Goal: Task Accomplishment & Management: Manage account settings

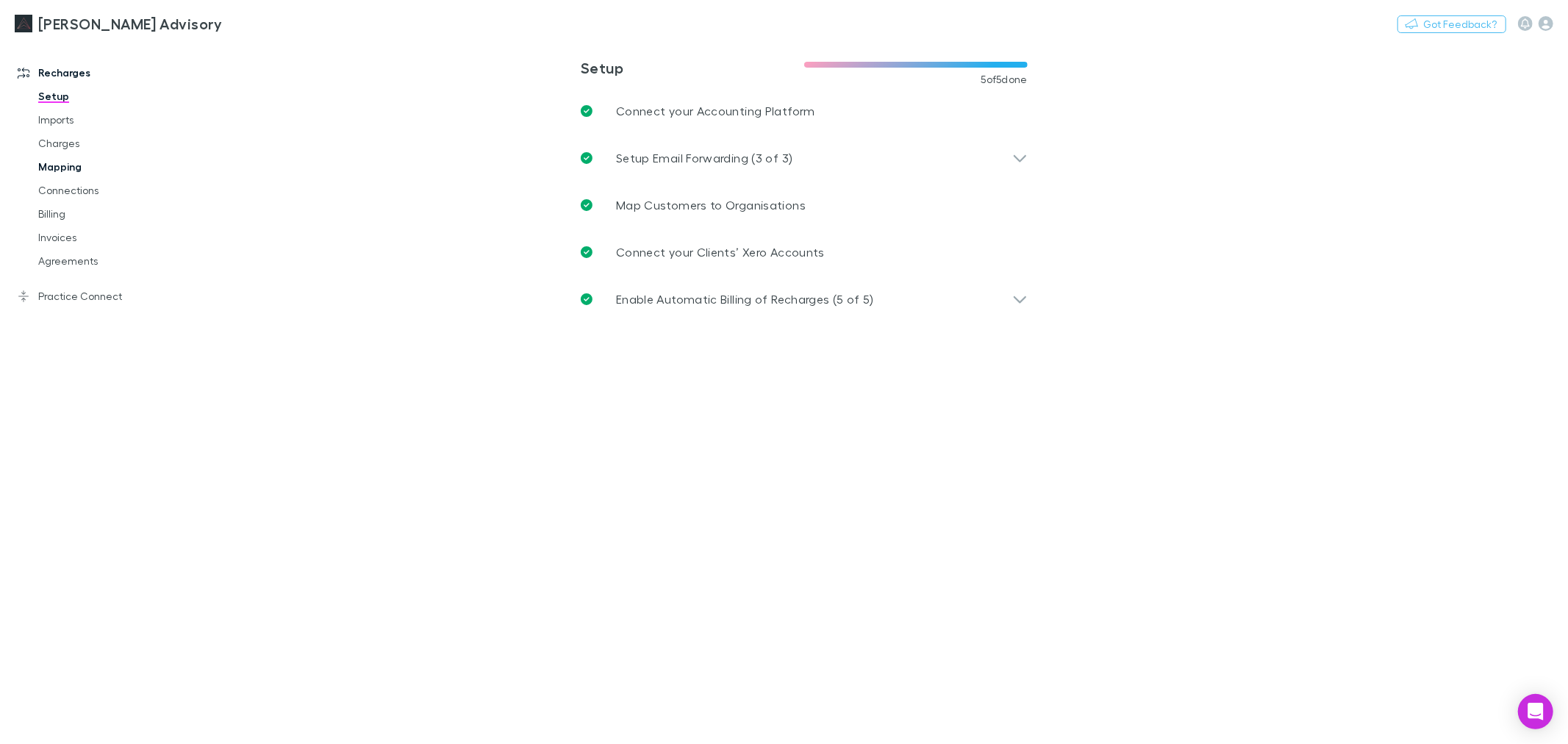
click at [67, 172] on link "Mapping" at bounding box center [112, 166] width 179 height 23
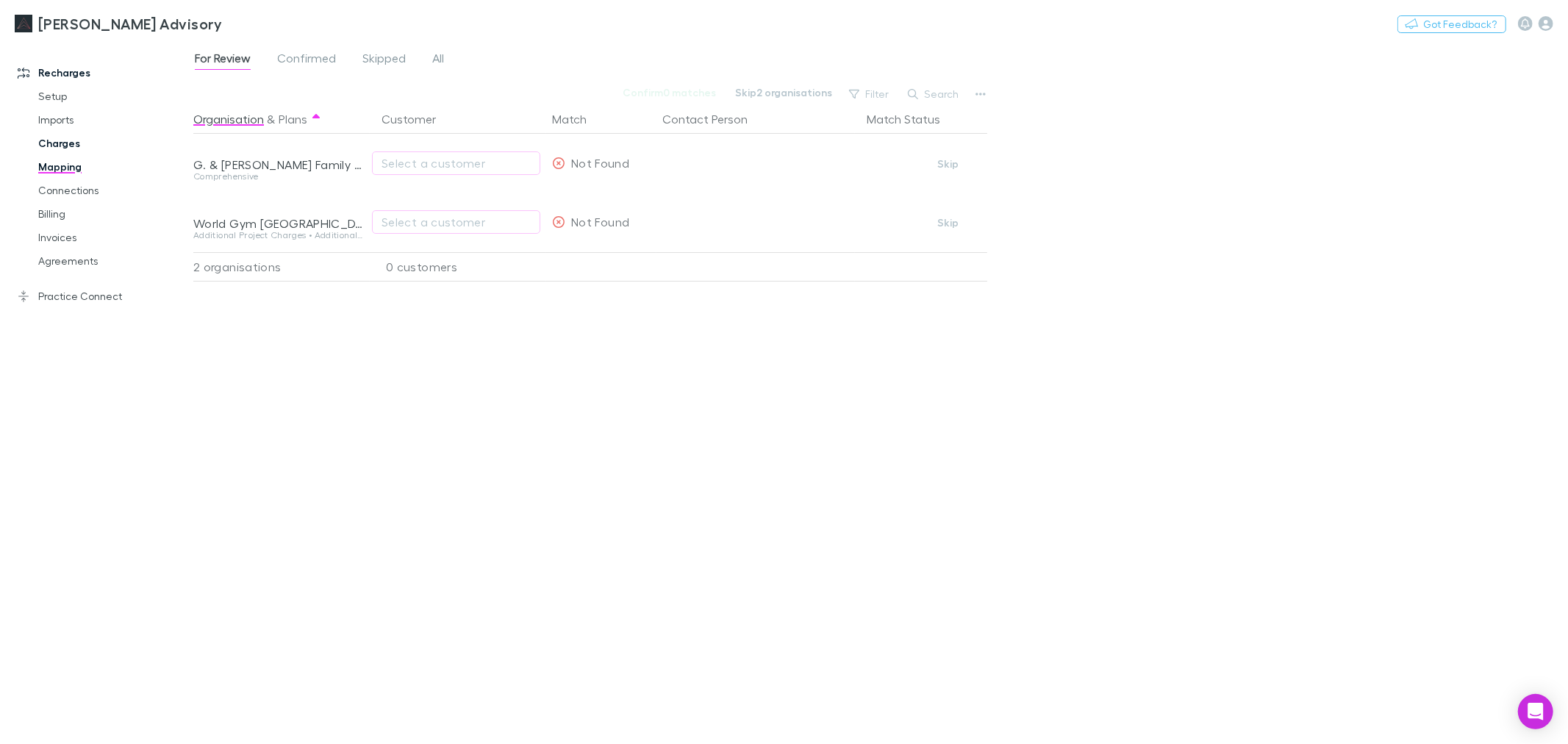
click at [67, 144] on link "Charges" at bounding box center [112, 143] width 179 height 23
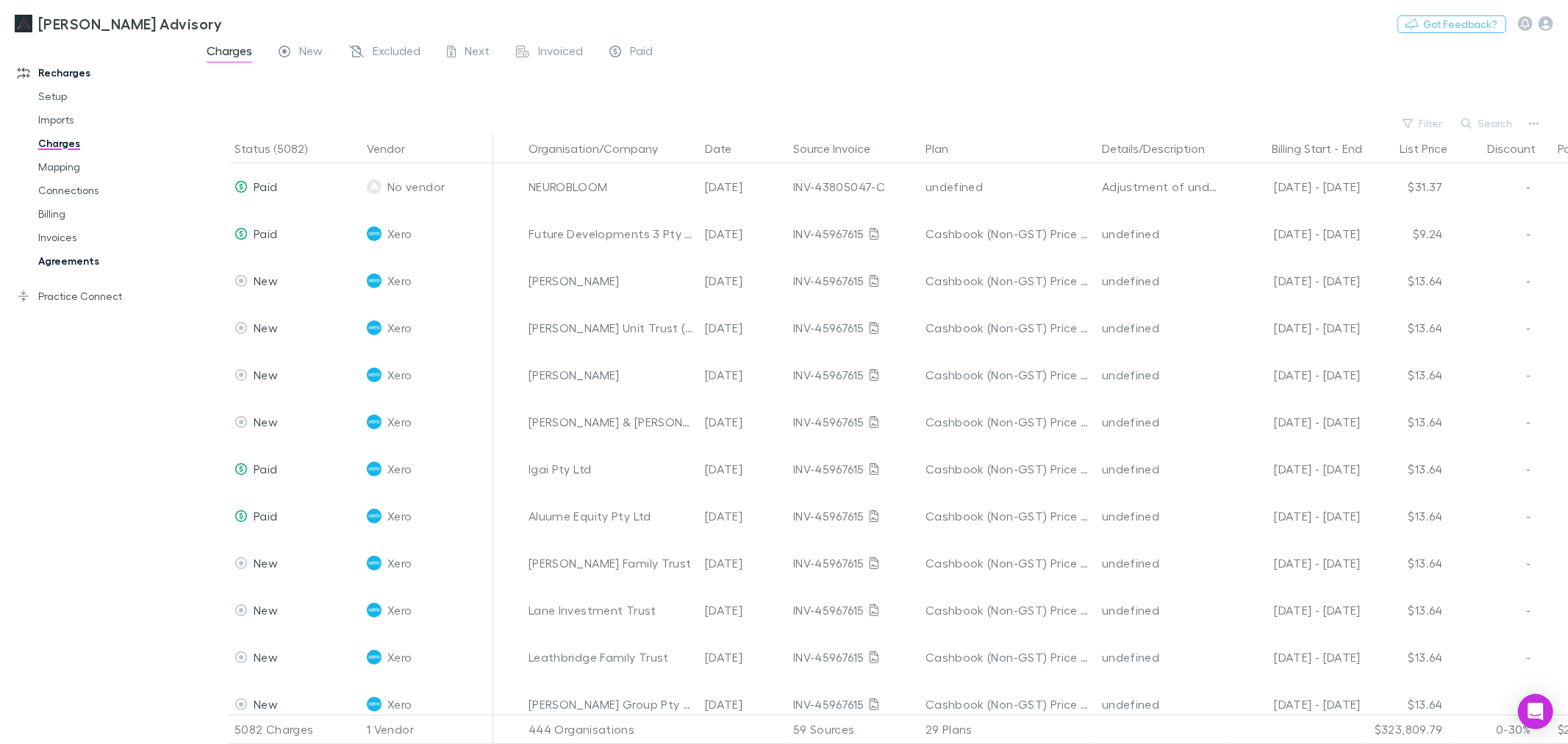
click at [44, 253] on link "Agreements" at bounding box center [112, 260] width 179 height 23
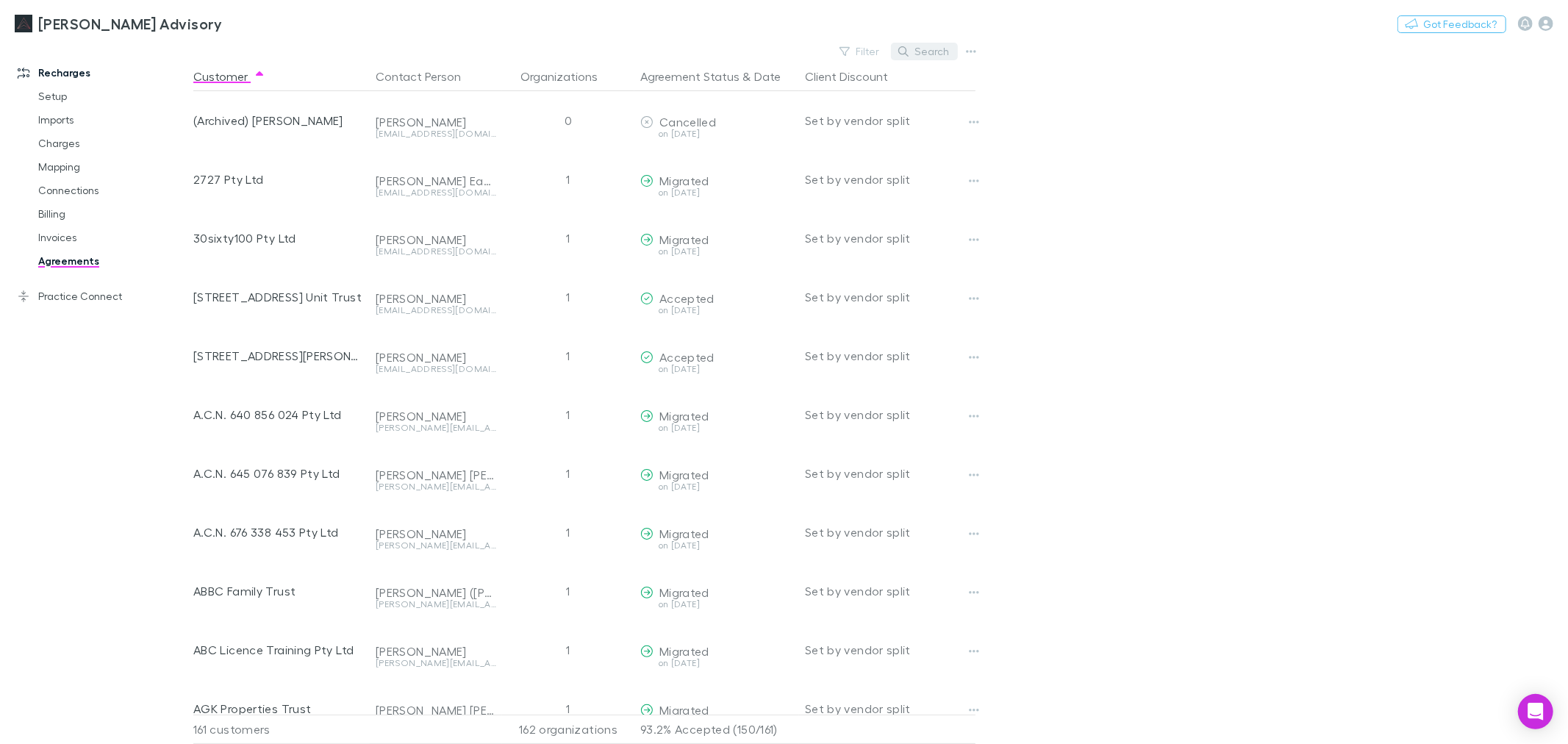
click at [941, 53] on button "Search" at bounding box center [924, 51] width 67 height 18
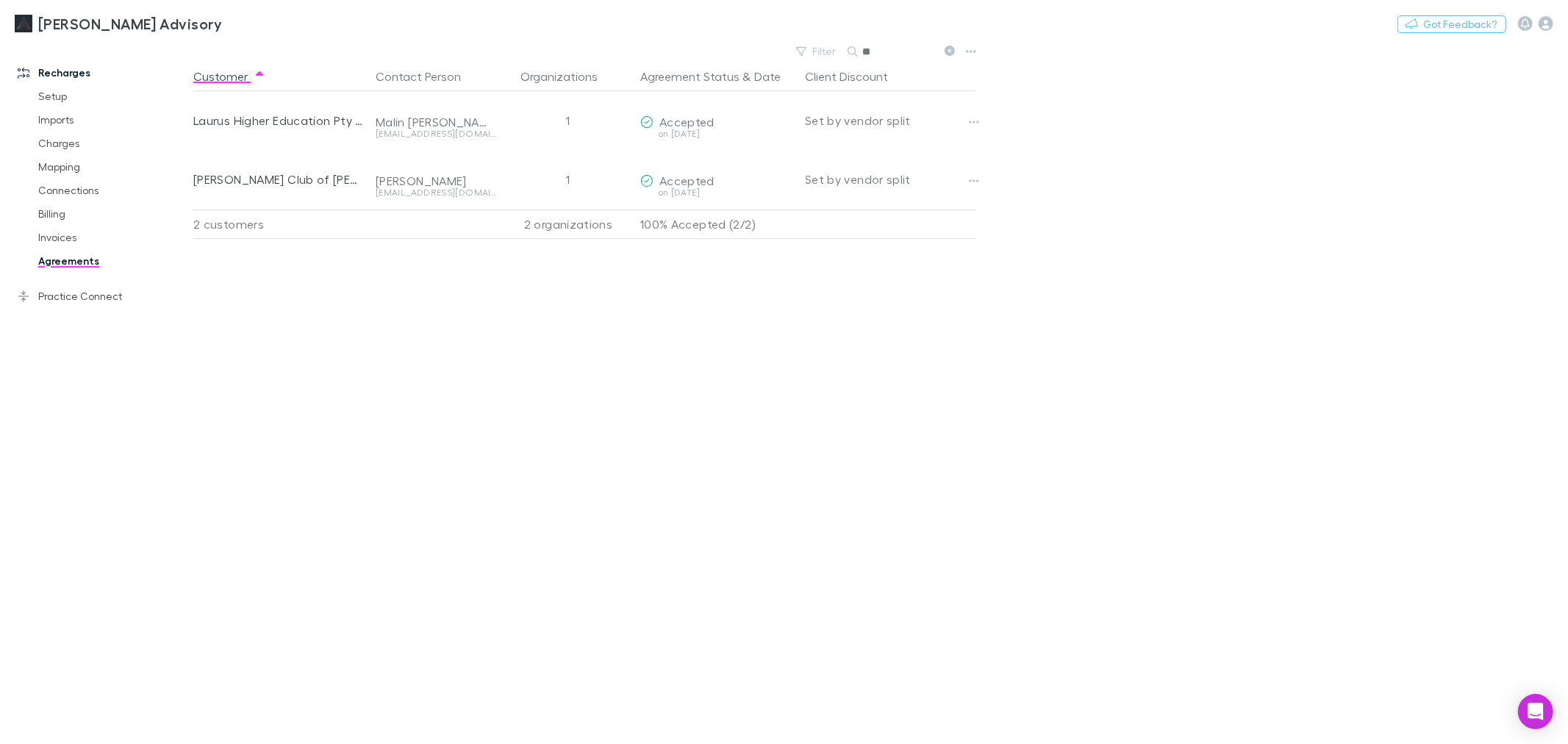
type input "*"
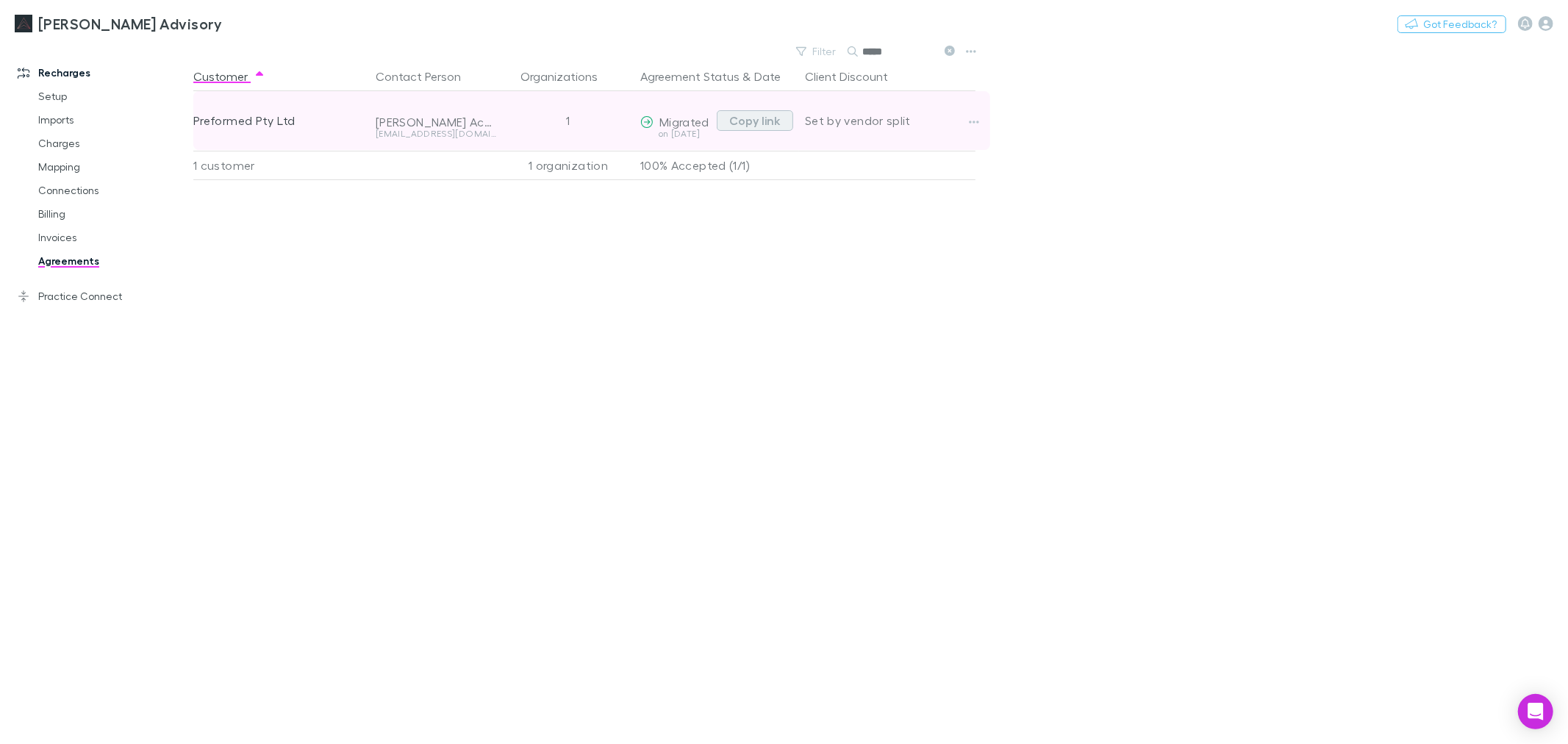
type input "*****"
click at [766, 119] on button "Copy link" at bounding box center [755, 120] width 76 height 21
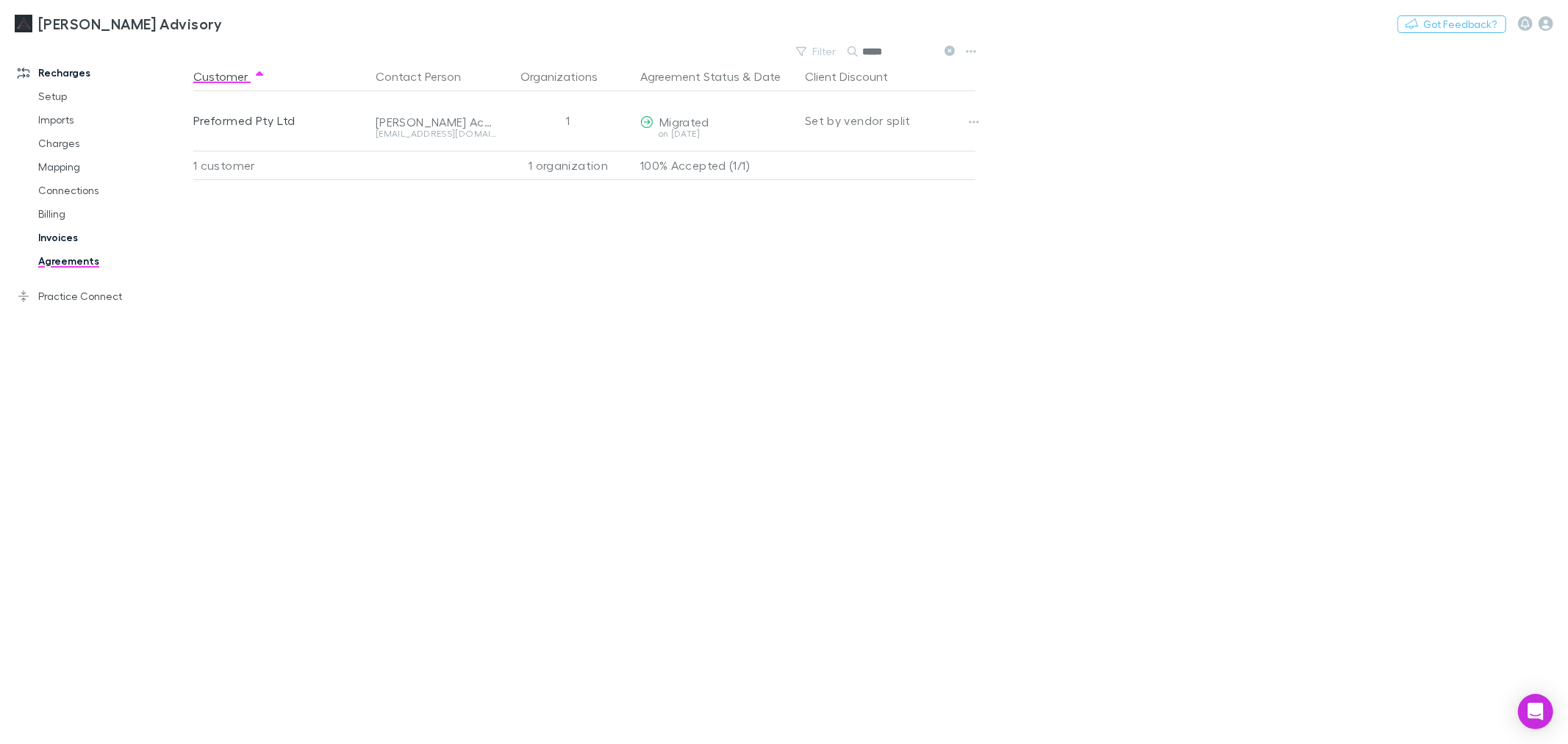
click at [79, 239] on link "Invoices" at bounding box center [112, 237] width 179 height 23
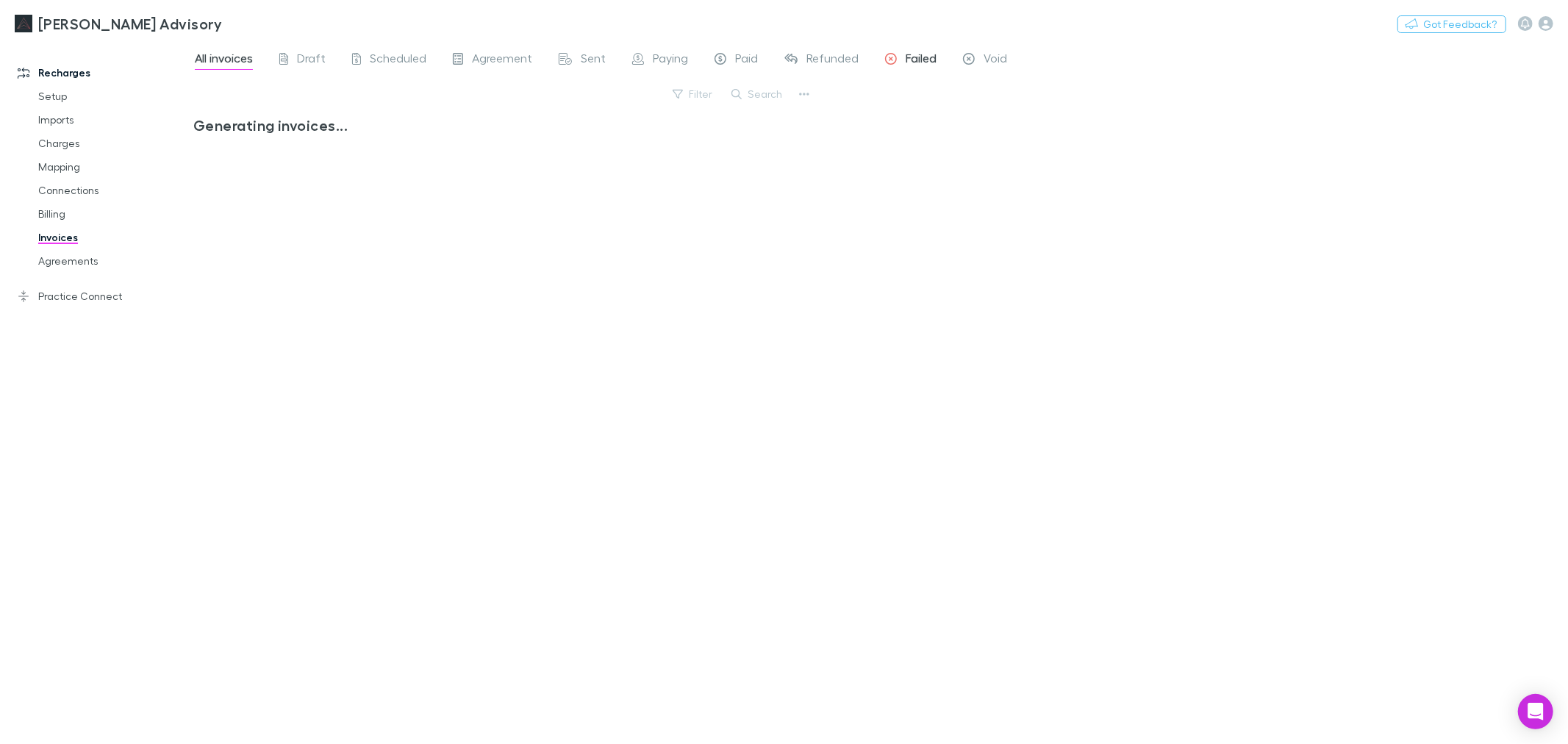
click at [901, 49] on link "Failed" at bounding box center [911, 59] width 55 height 23
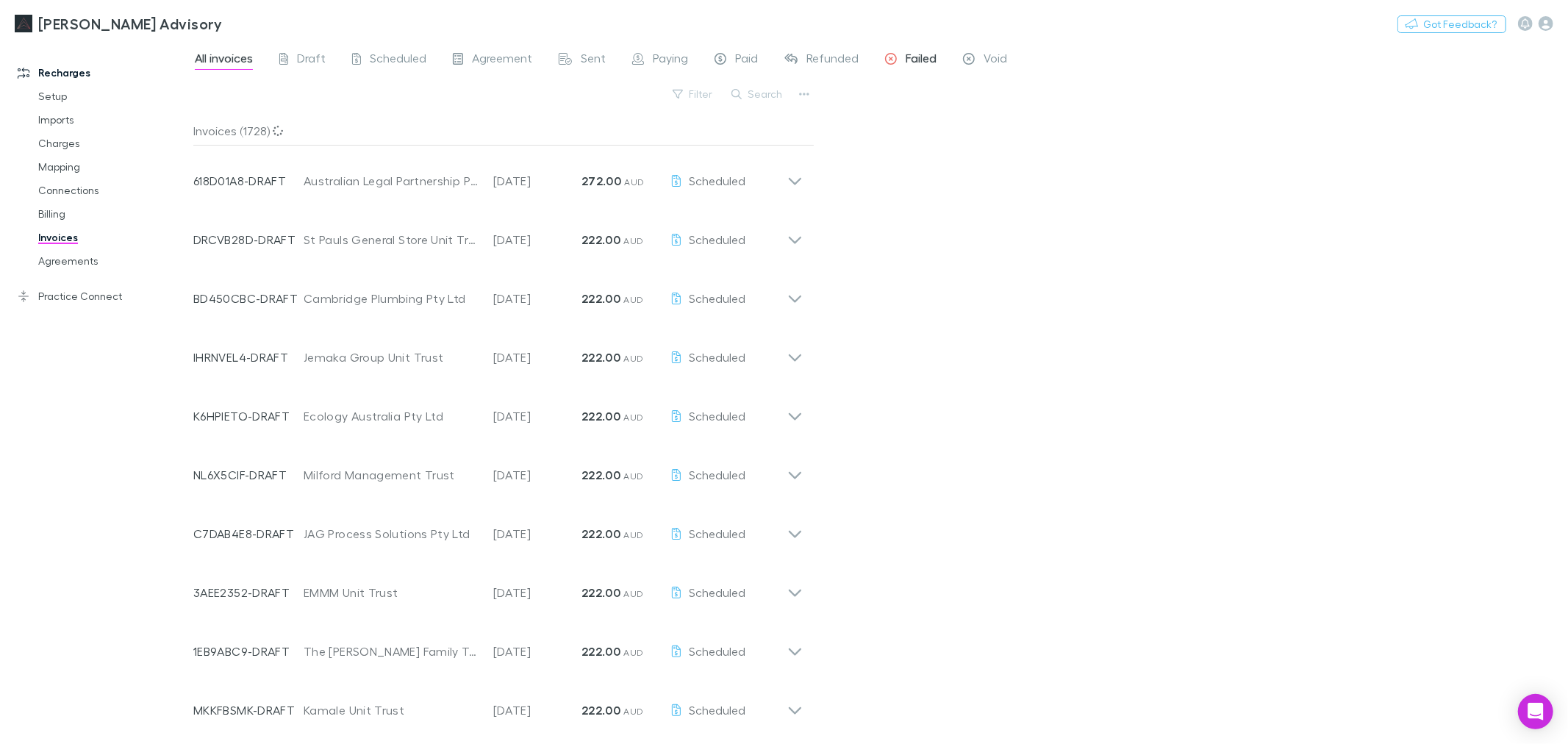
click at [913, 61] on span "Failed" at bounding box center [921, 60] width 31 height 19
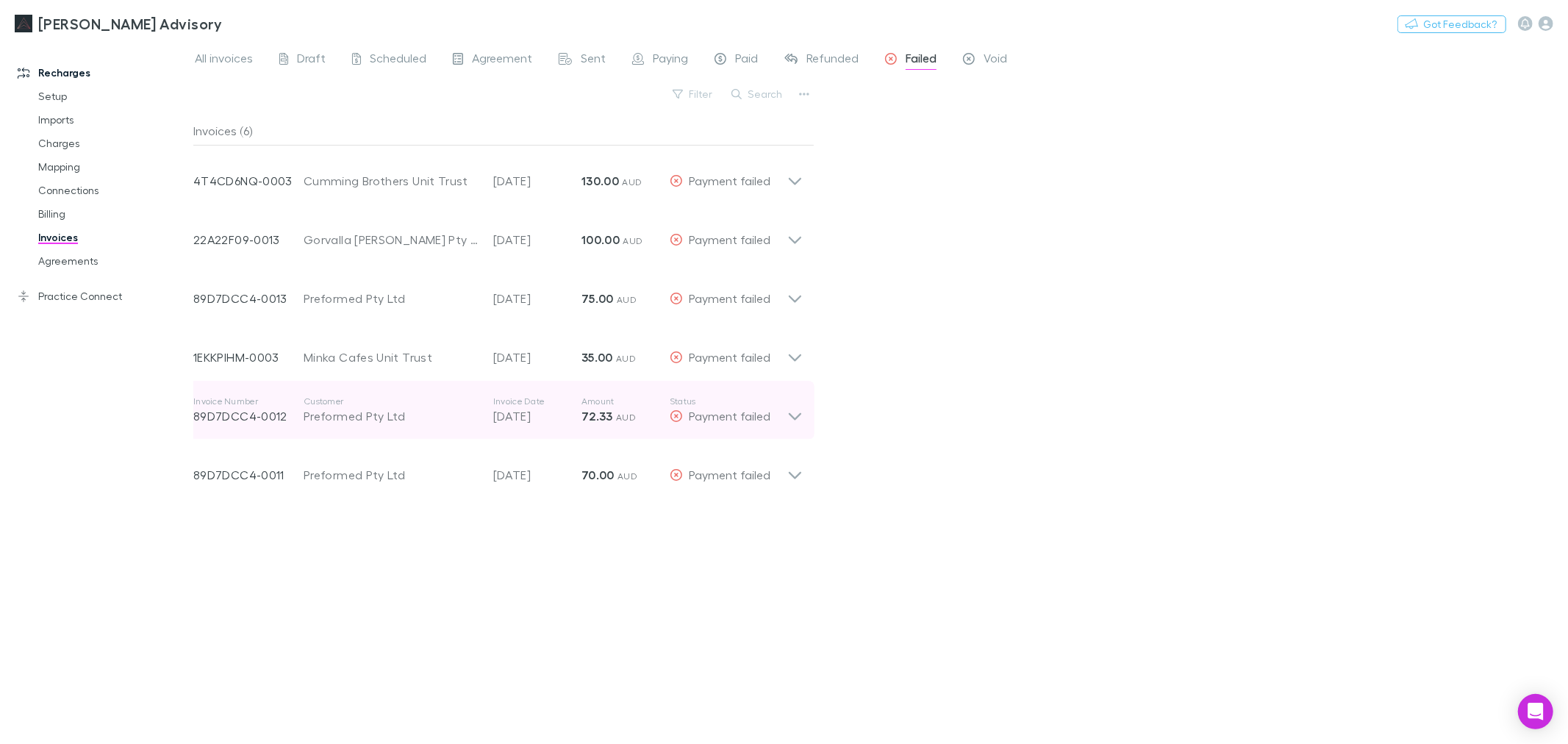
click at [757, 427] on div "Invoice Number 89D7DCC4-0012 Customer Preformed Pty Ltd Invoice Date 20 Aug 202…" at bounding box center [491, 410] width 594 height 53
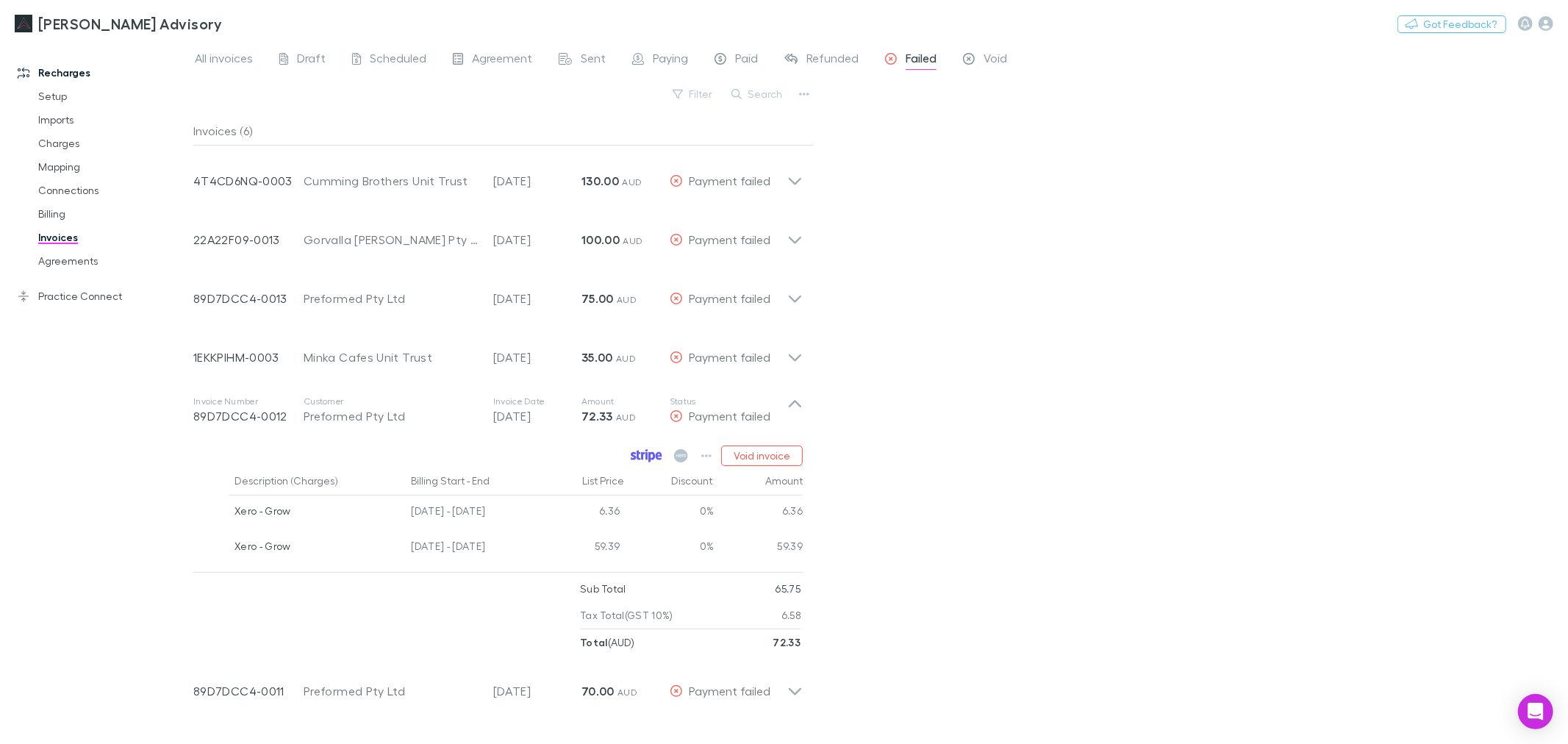
click at [650, 457] on icon at bounding box center [652, 457] width 6 height 10
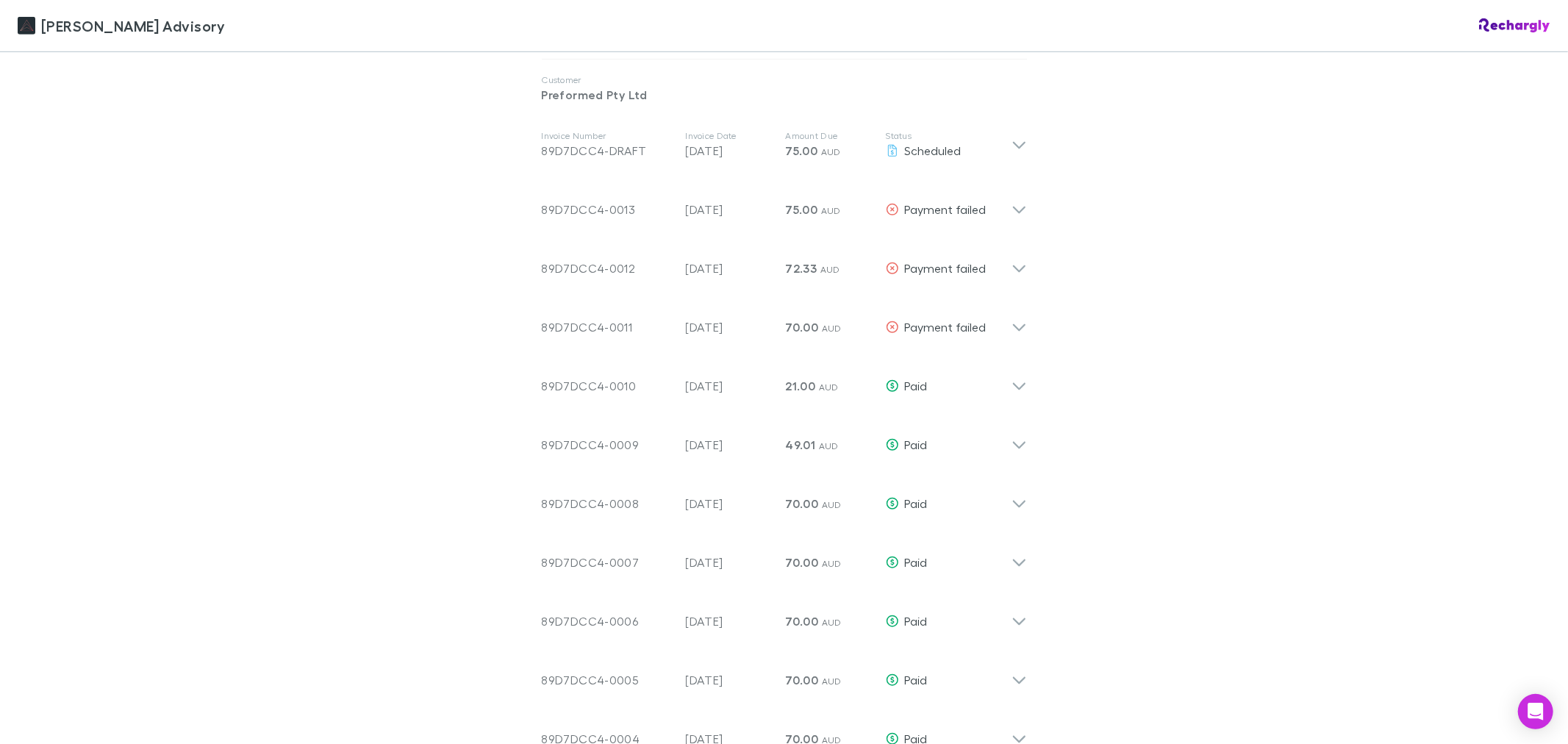
scroll to position [735, 0]
